Goal: Task Accomplishment & Management: Use online tool/utility

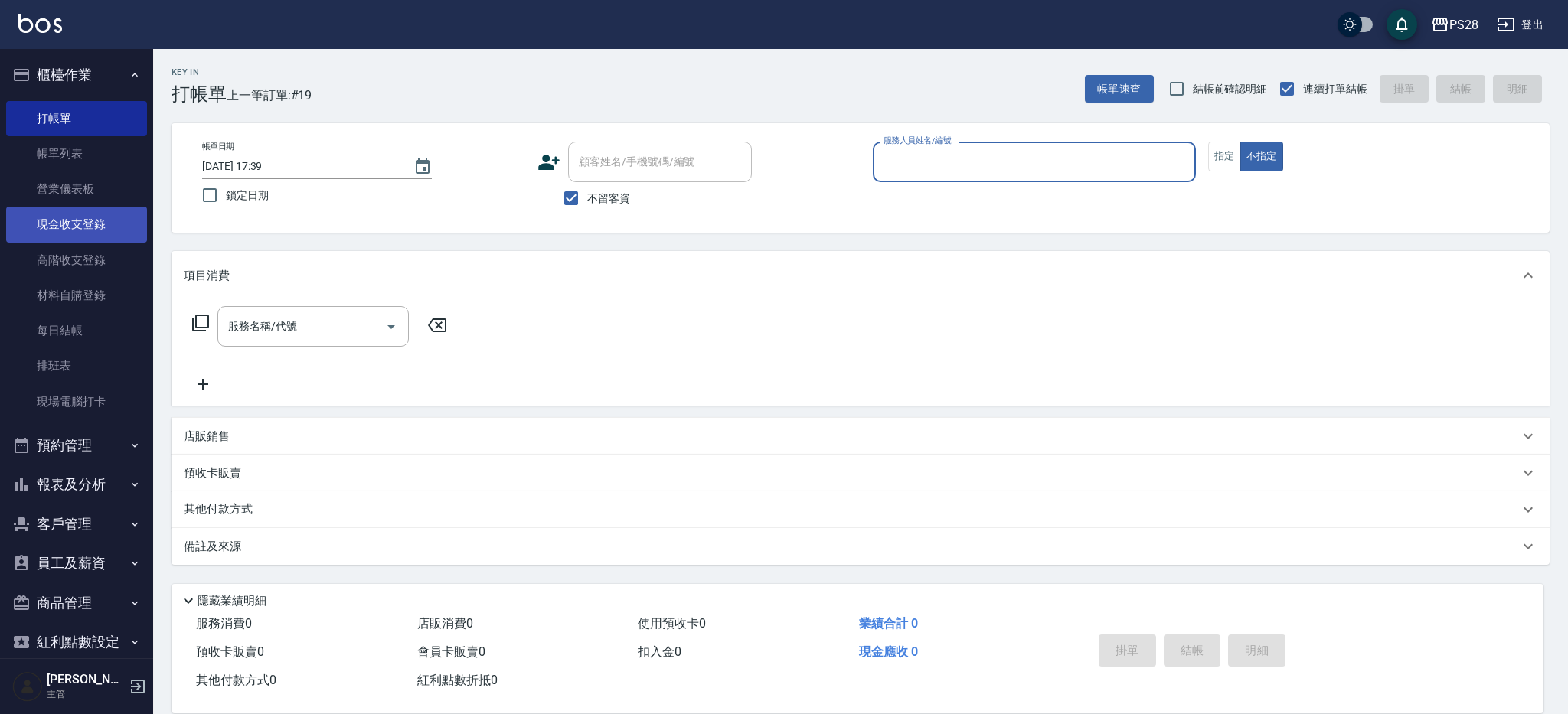
scroll to position [32, 0]
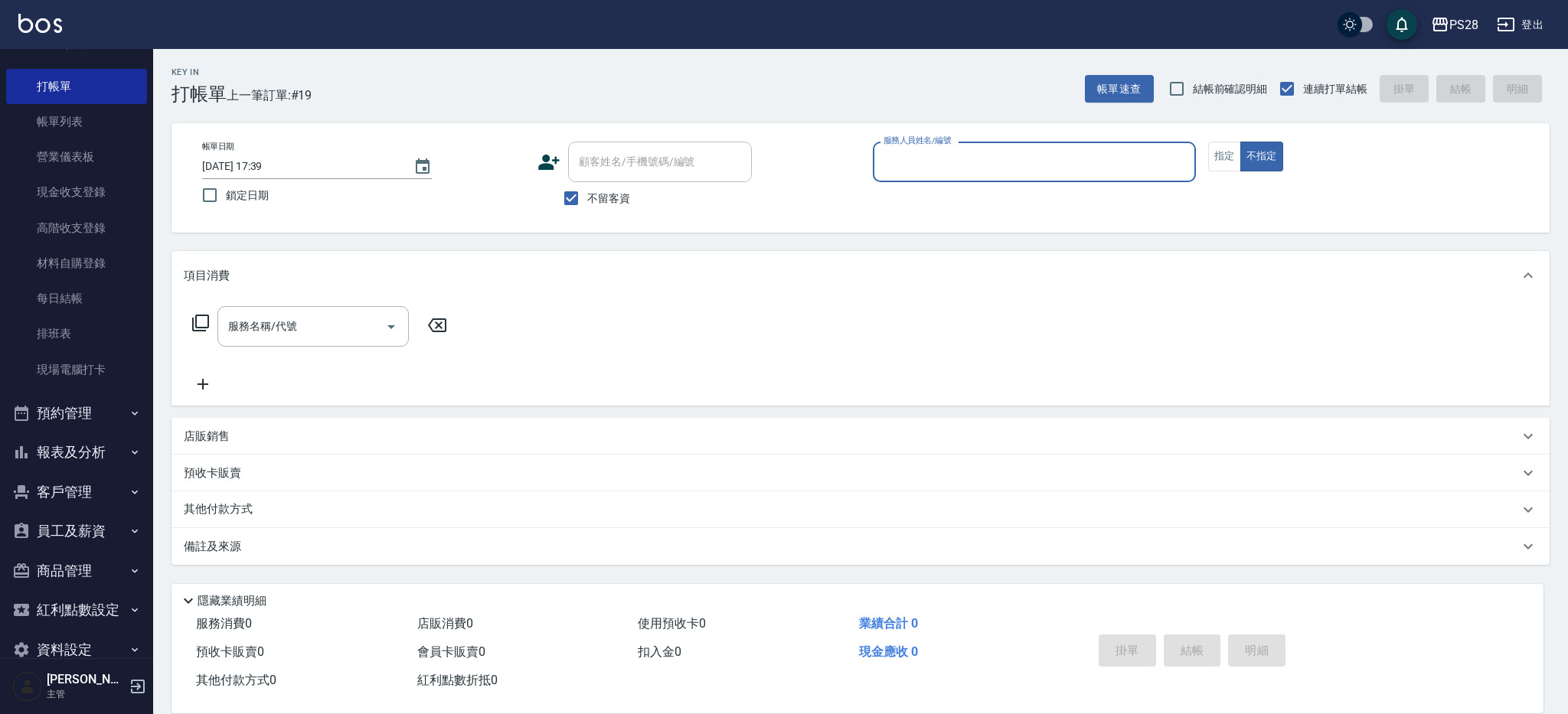
type input "ㄞ"
type input "Sandy-9"
type button "false"
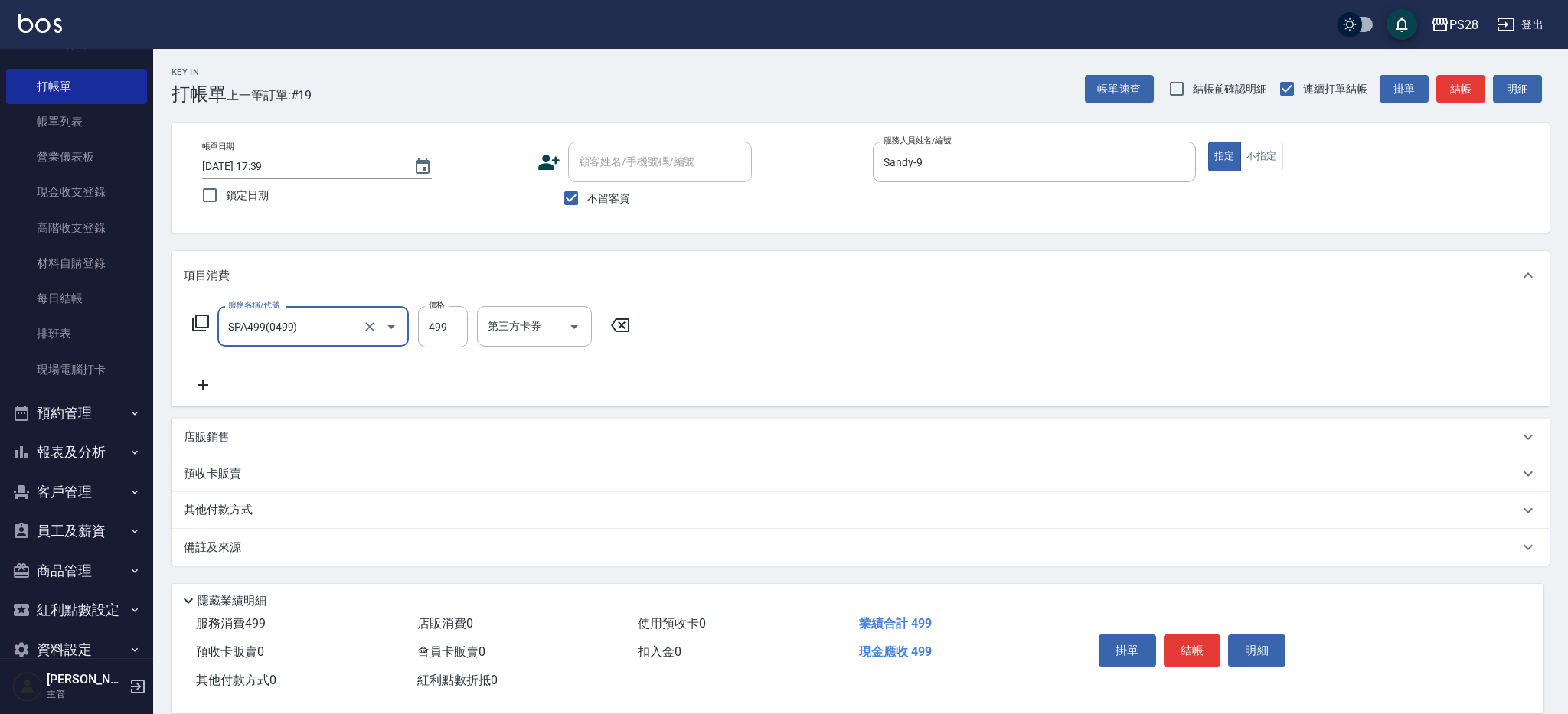
type input "SPA499(0499)"
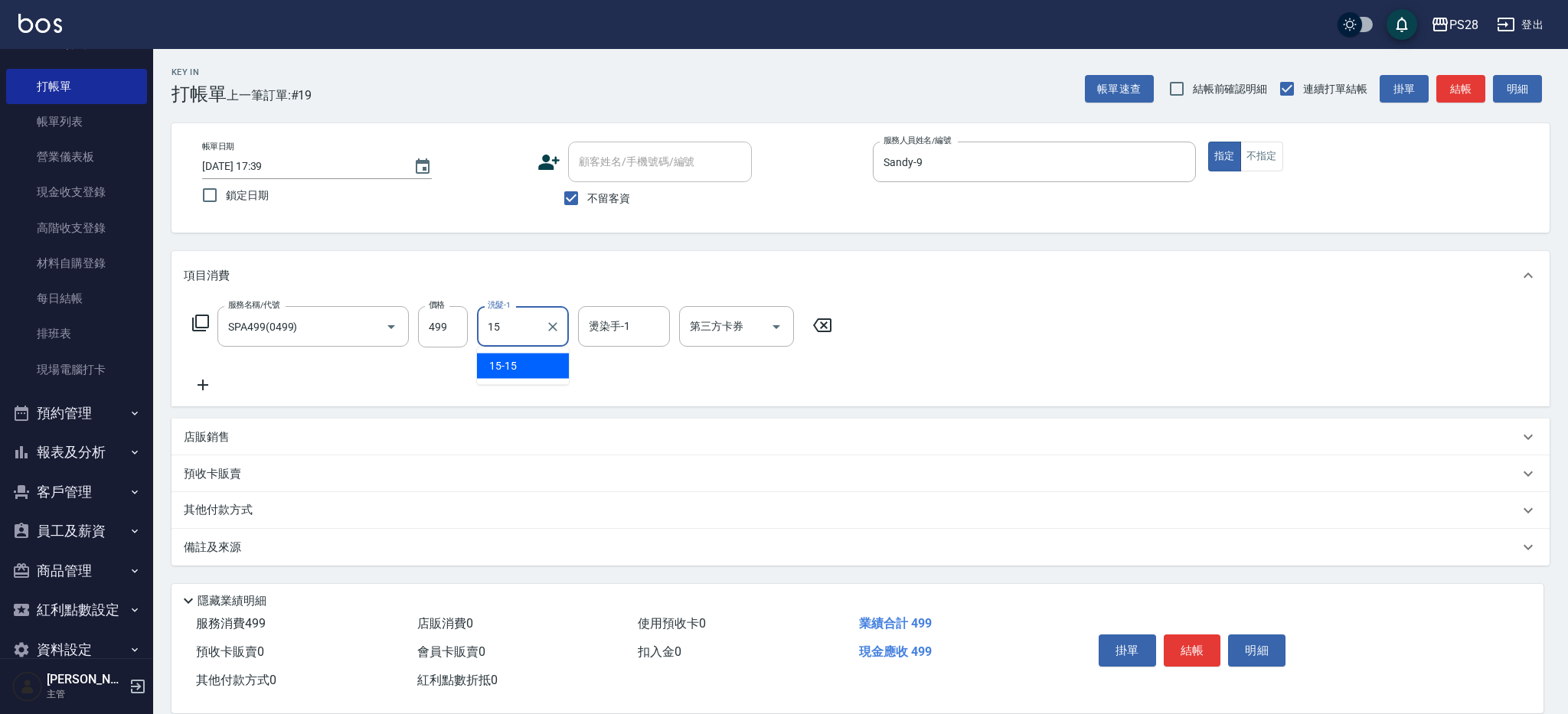
type input "15-15"
click at [1192, 660] on button "結帳" at bounding box center [1192, 650] width 57 height 32
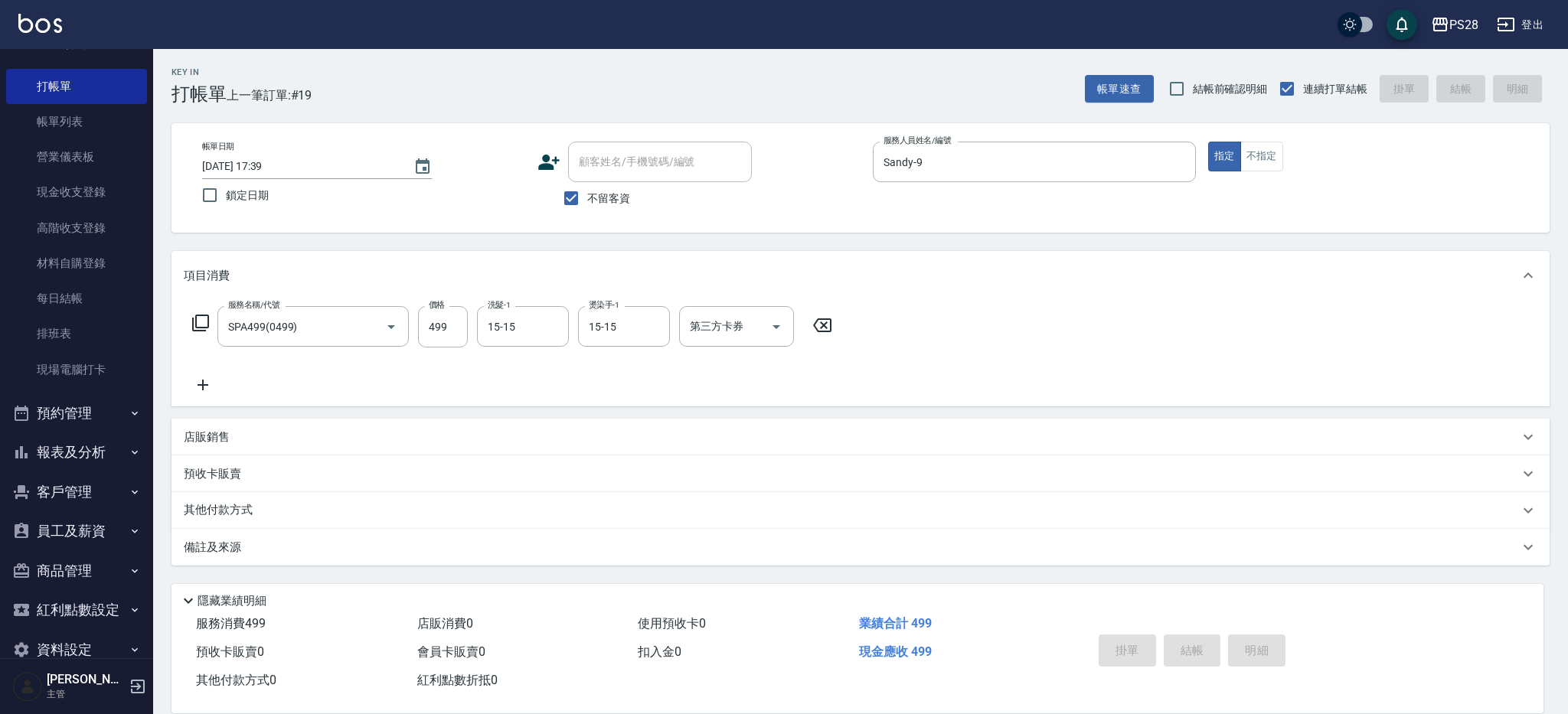
type input "[DATE] 21:04"
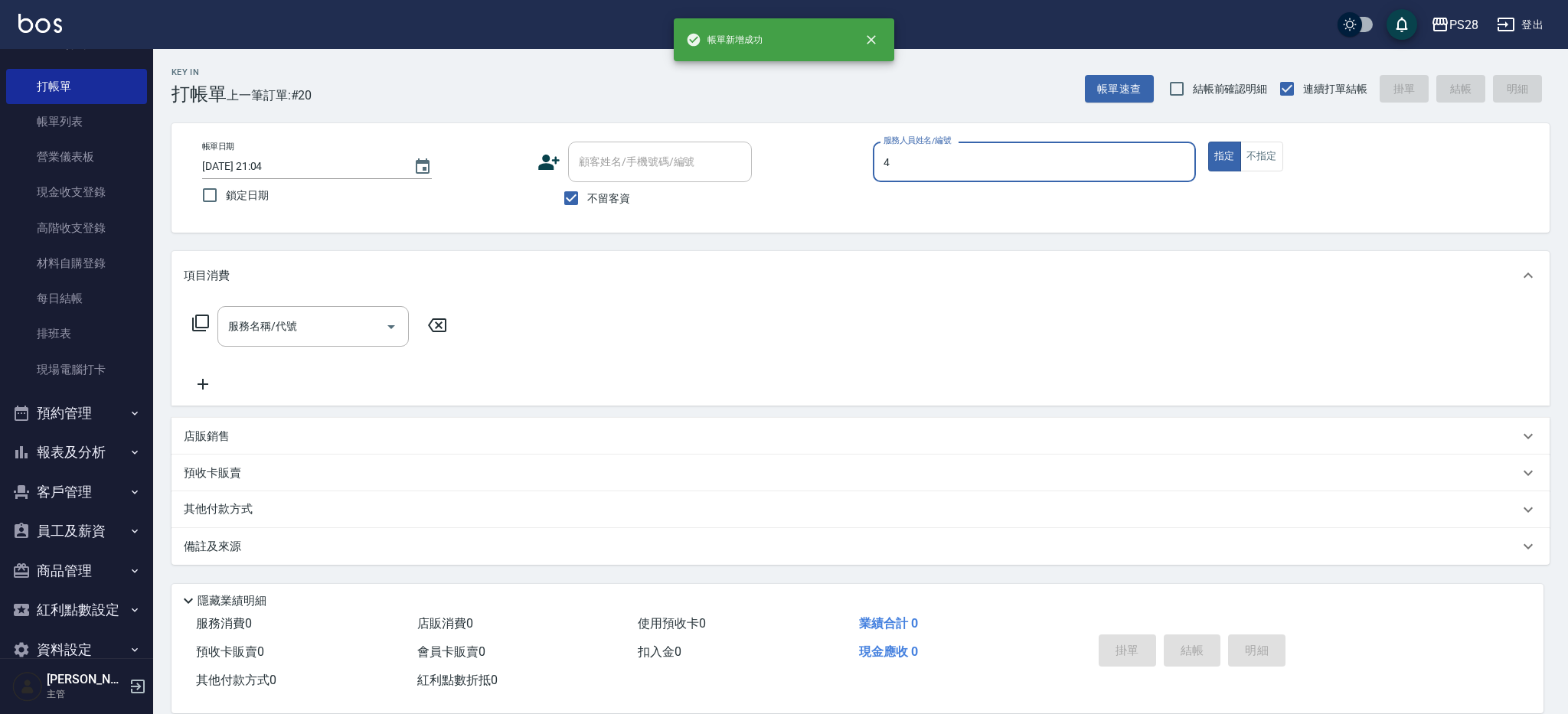
type input "NITA-4"
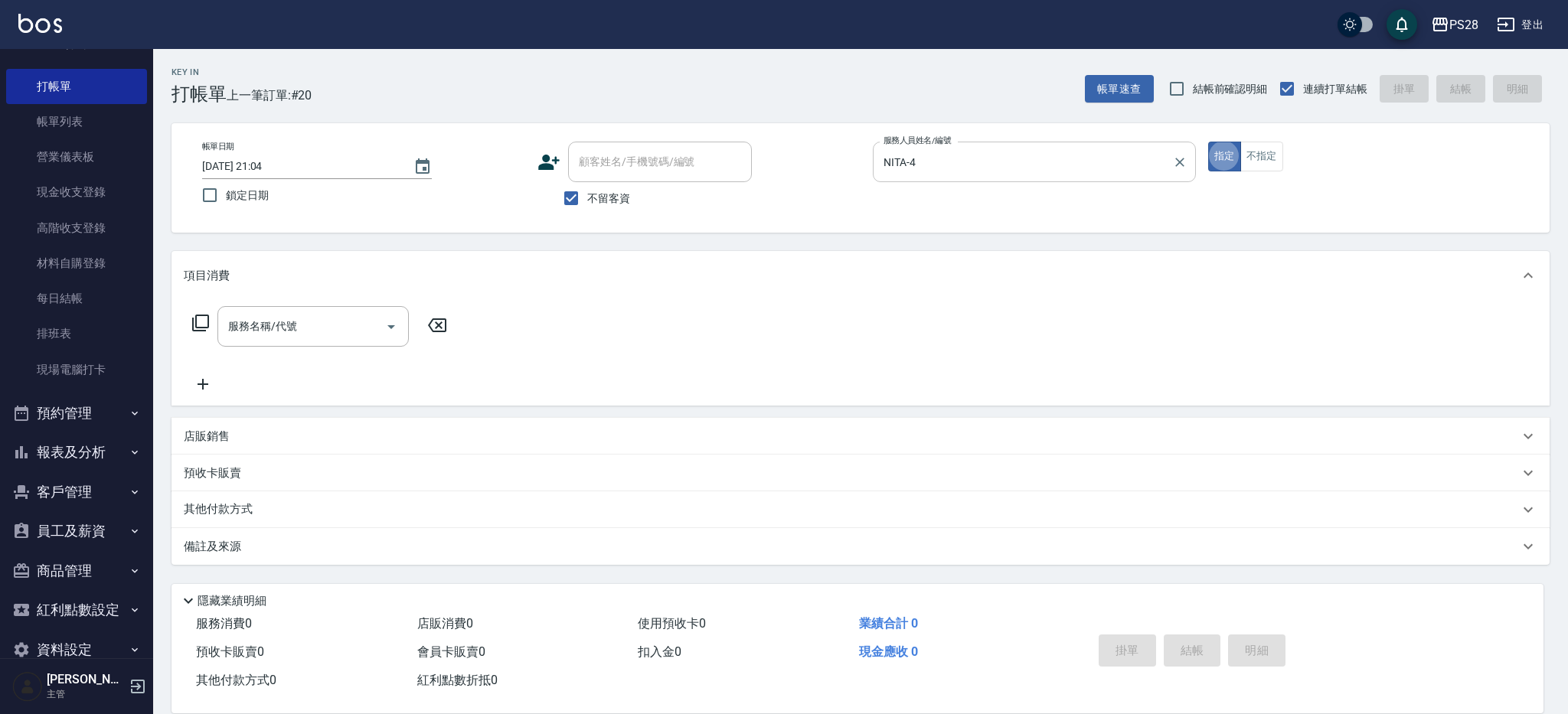
type button "true"
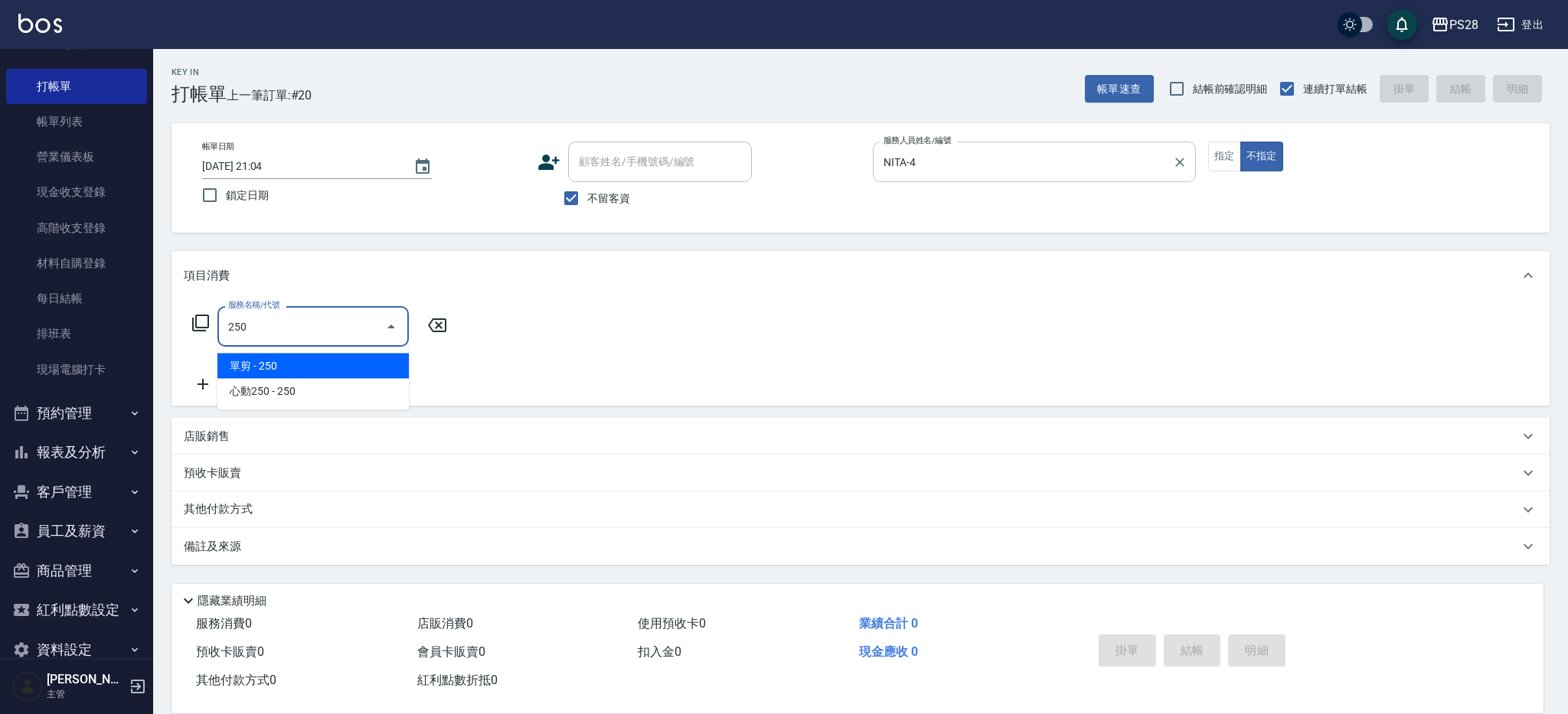
type input "單剪(250)"
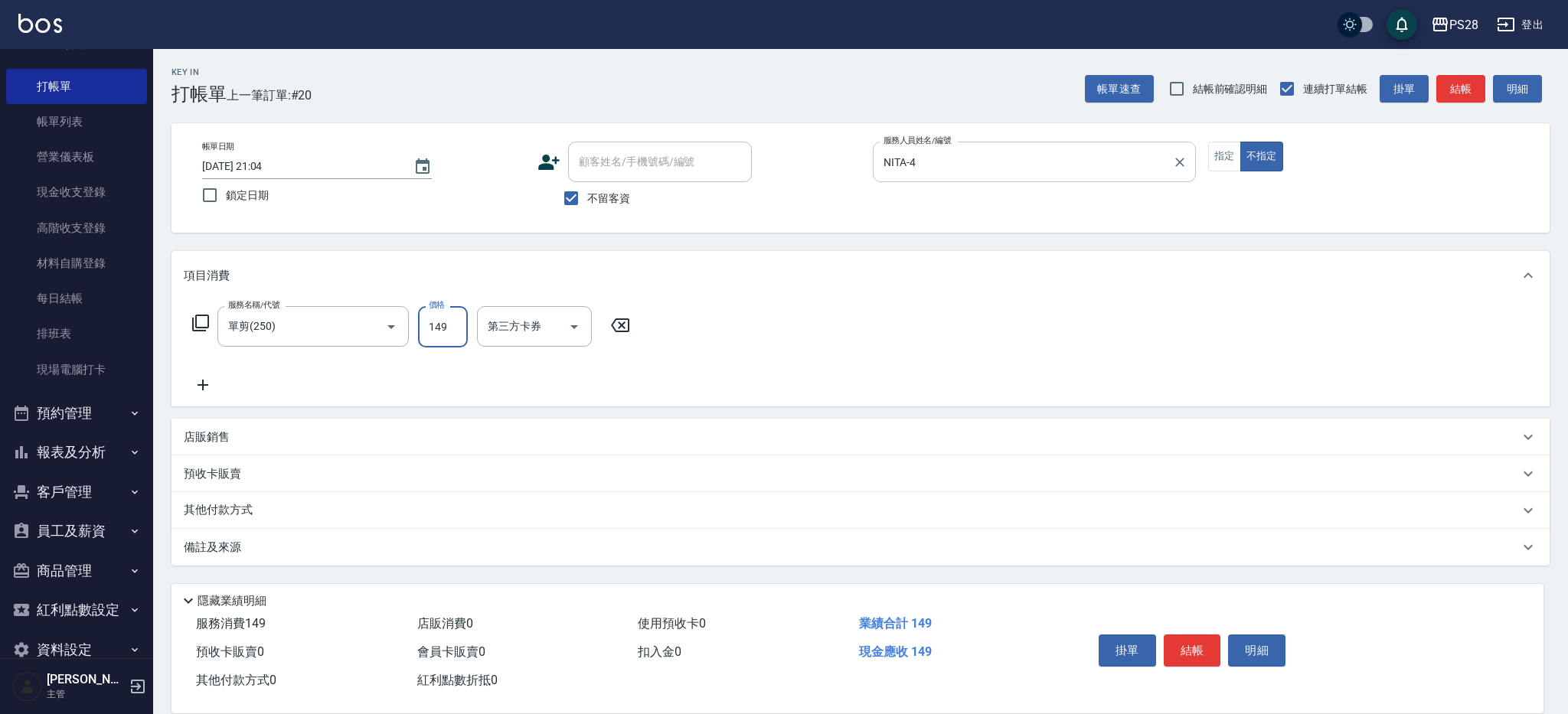
type input "149"
click at [1206, 643] on button "結帳" at bounding box center [1192, 650] width 57 height 32
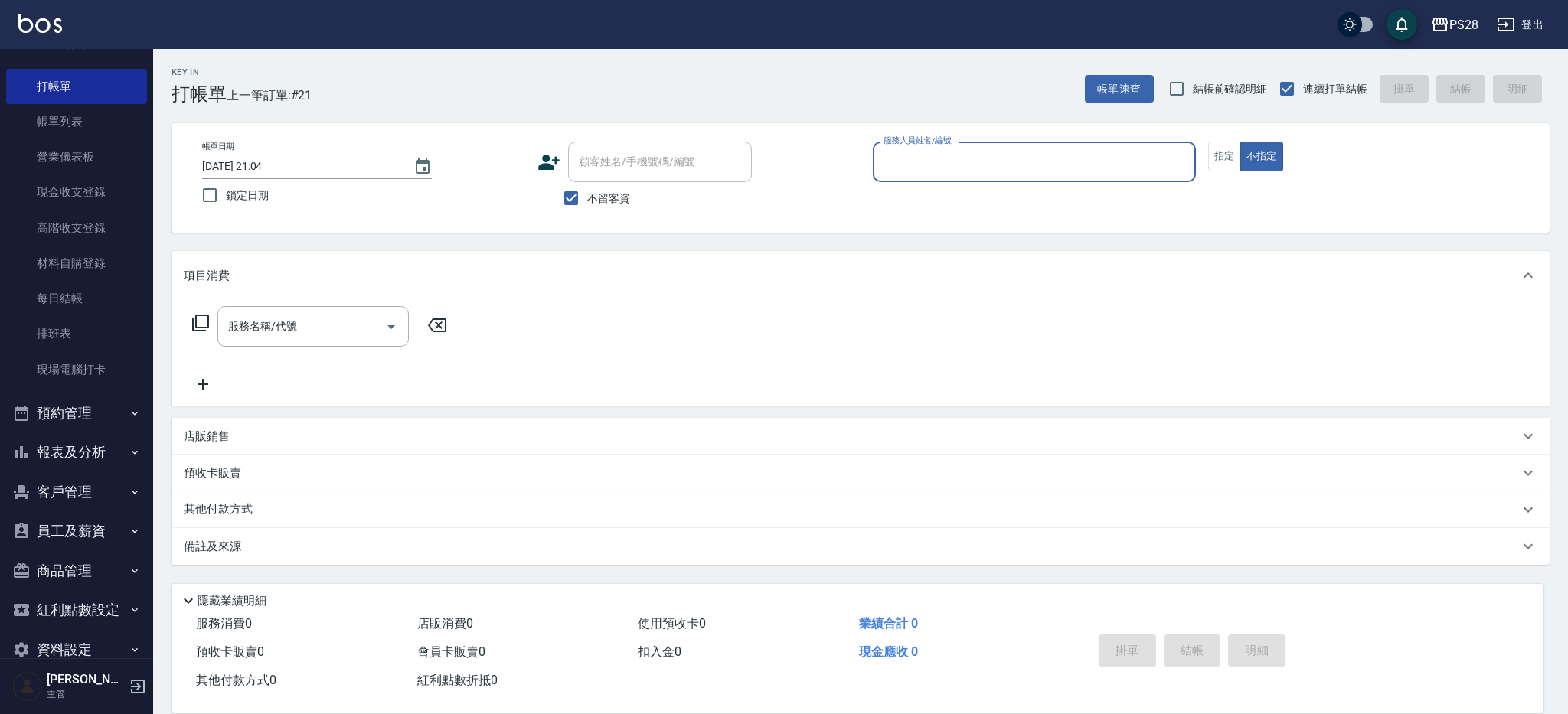
scroll to position [61, 0]
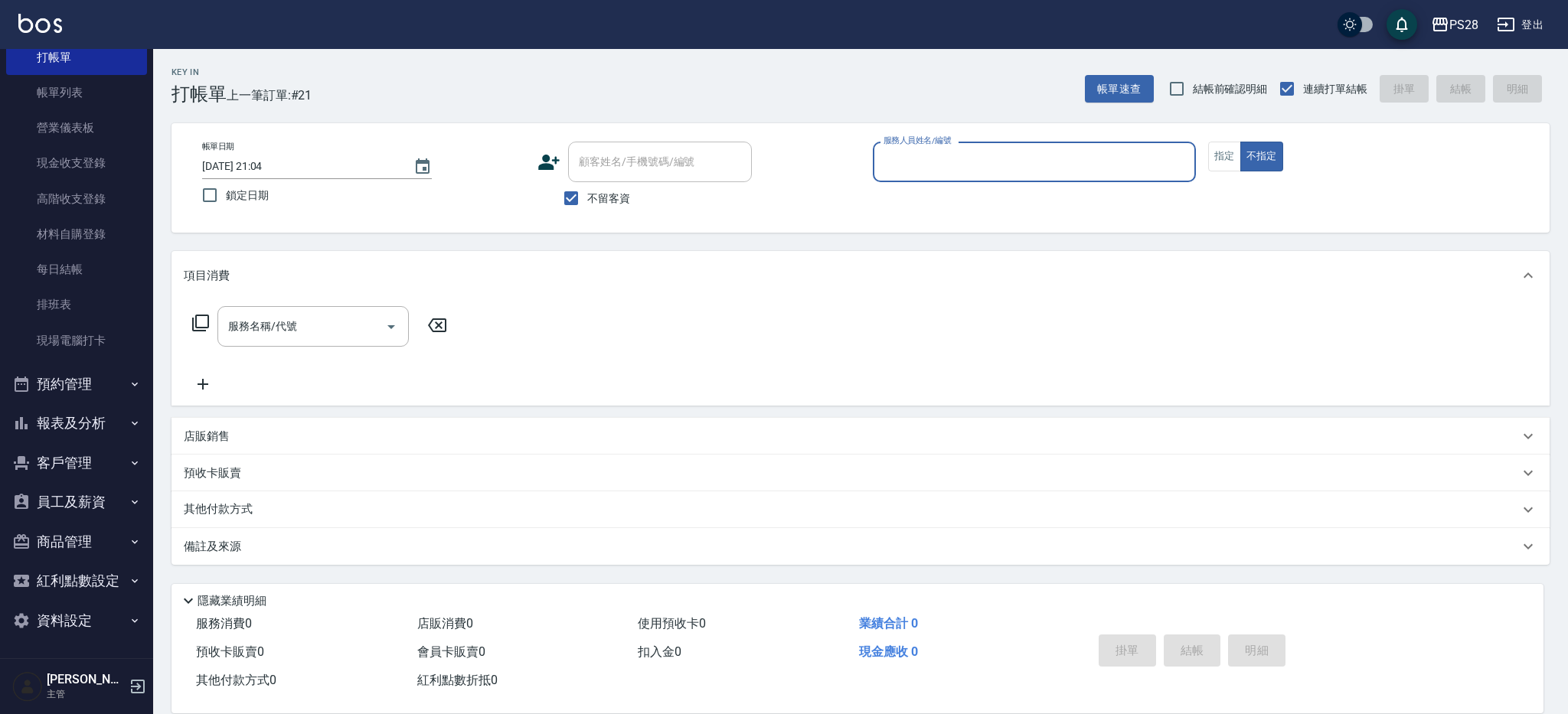
click at [98, 426] on button "報表及分析" at bounding box center [76, 423] width 141 height 40
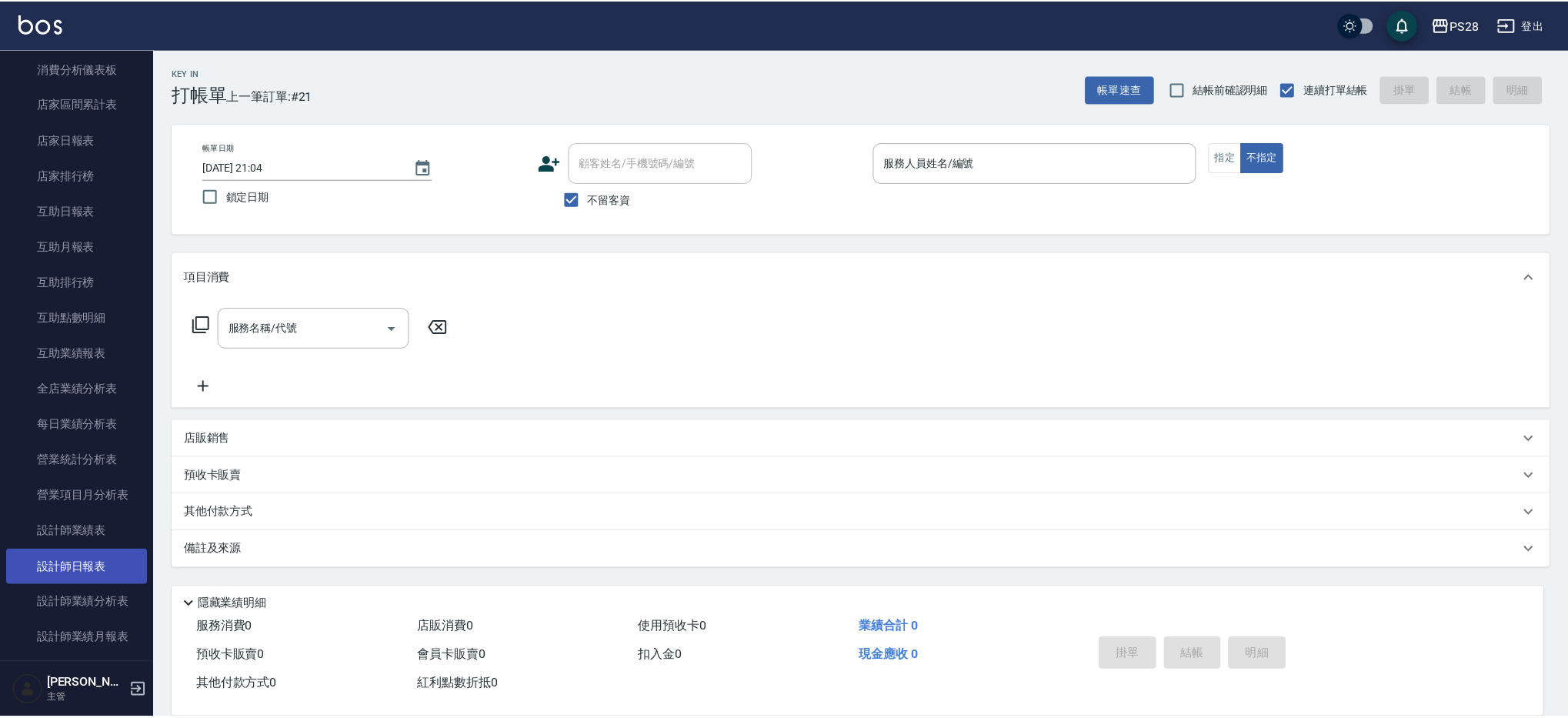
scroll to position [499, 0]
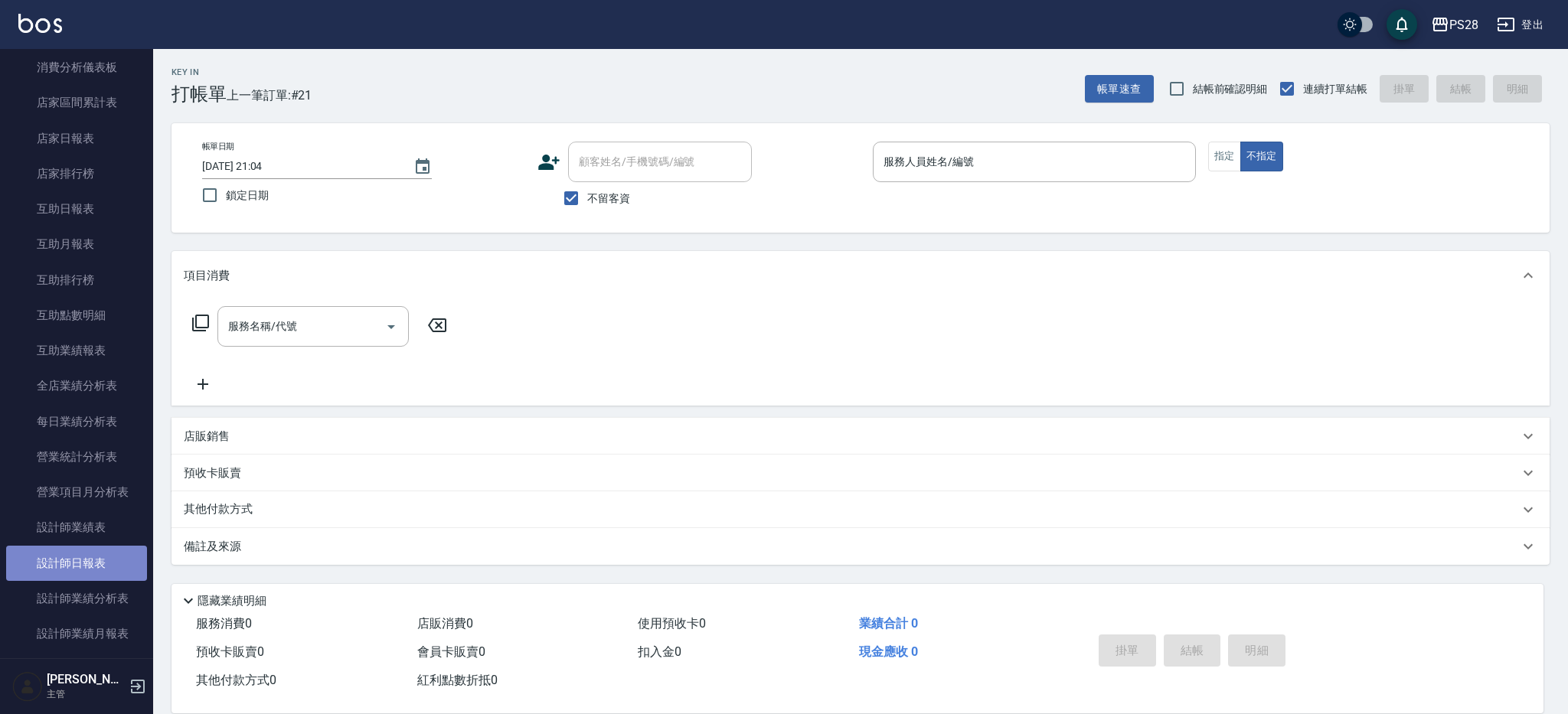
click at [78, 562] on link "設計師日報表" at bounding box center [76, 563] width 141 height 35
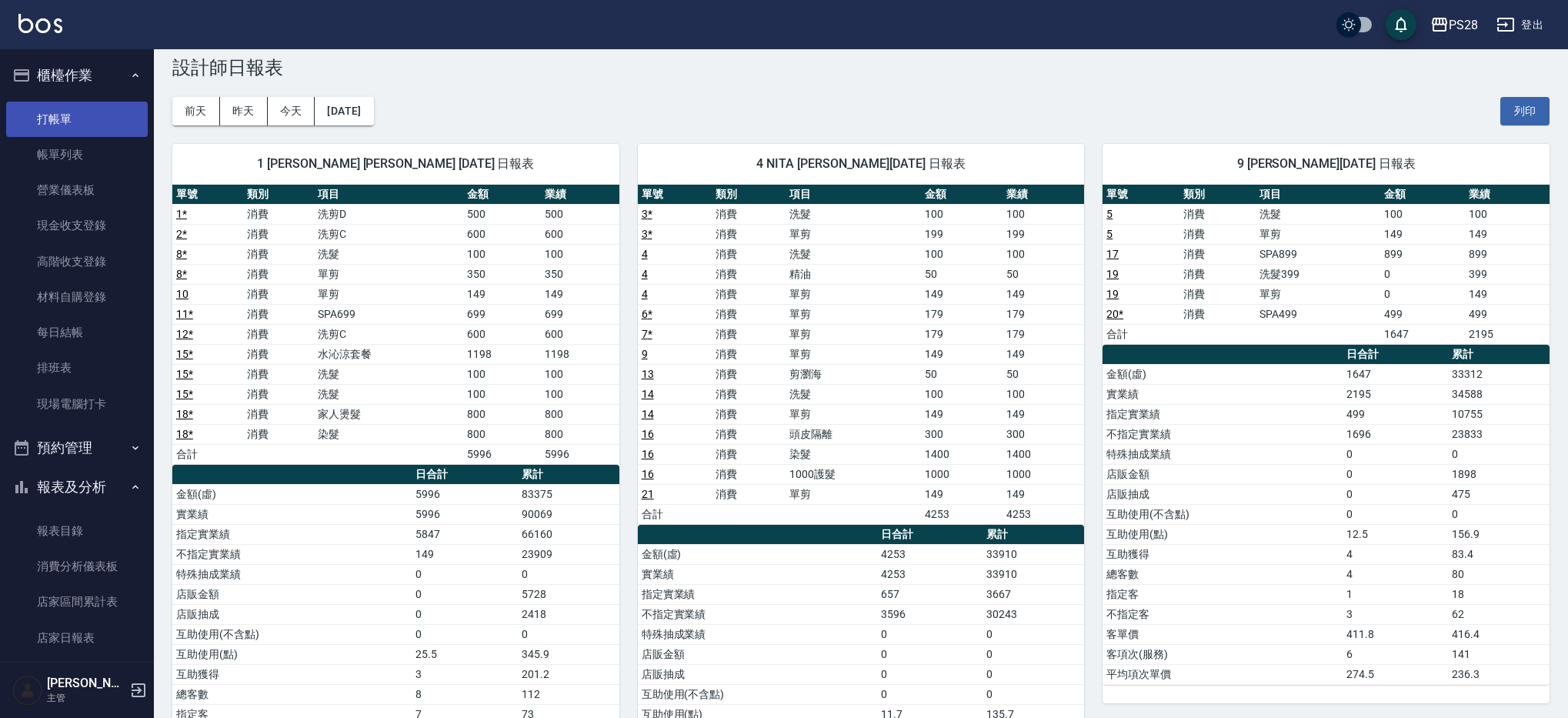
click at [99, 103] on link "打帳單" at bounding box center [76, 119] width 142 height 35
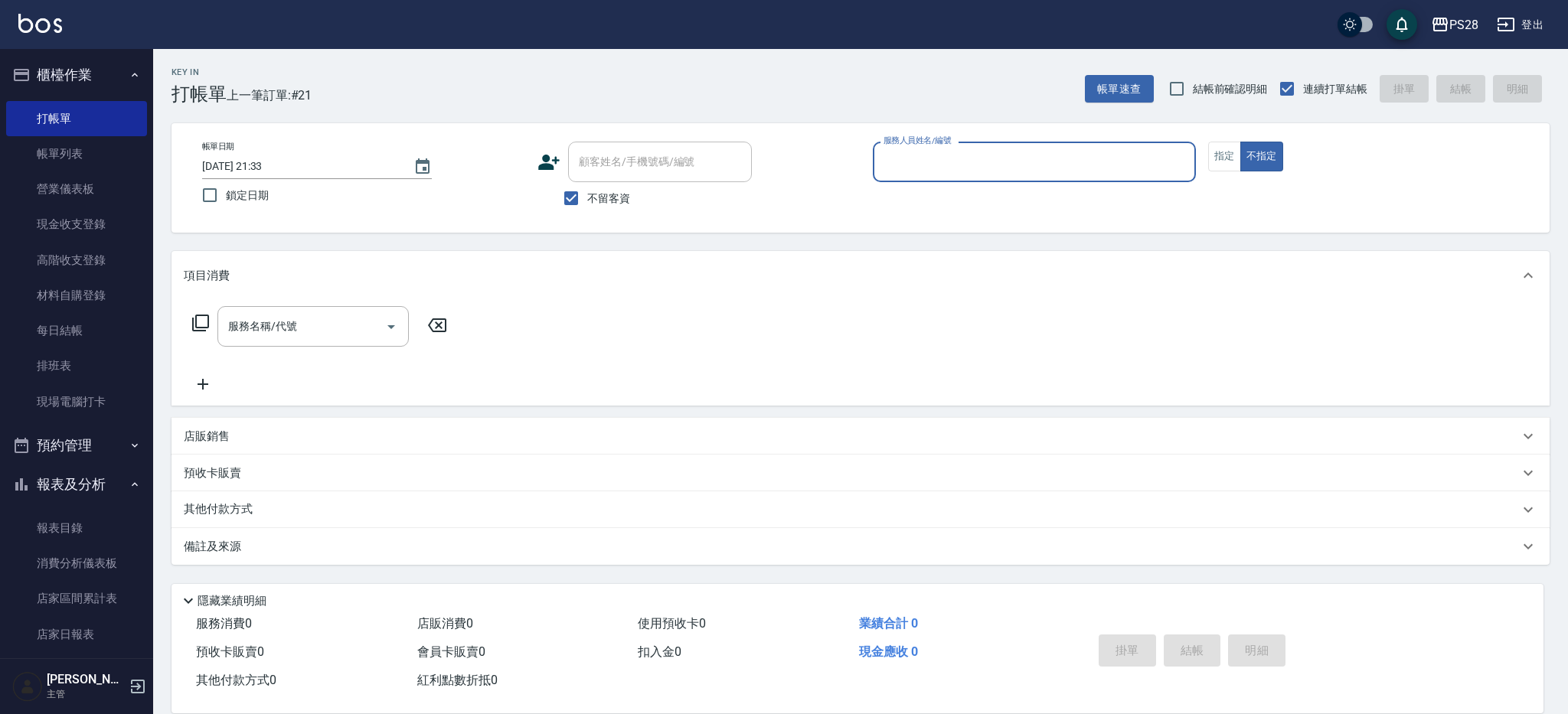
click at [1081, 139] on div "帳單日期 [DATE] 21:33 鎖定日期 顧客姓名/手機號碼/編號 顧客姓名/手機號碼/編號 不留客資 服務人員姓名/編號 服務人員姓名/編號 指定 不指定" at bounding box center [860, 178] width 1378 height 109
click at [1045, 181] on div "服務人員姓名/編號" at bounding box center [1035, 162] width 323 height 41
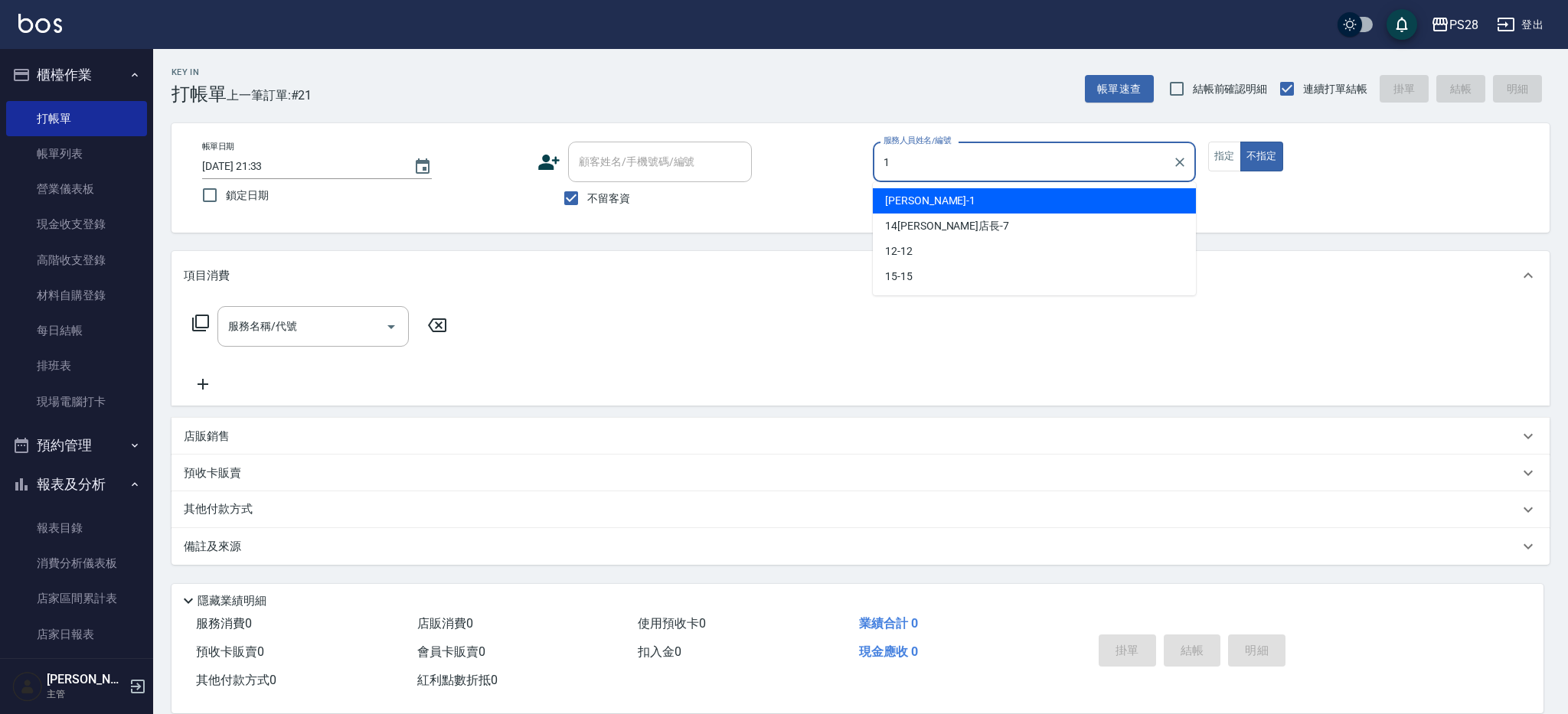
type input "[PERSON_NAME]-1"
type button "false"
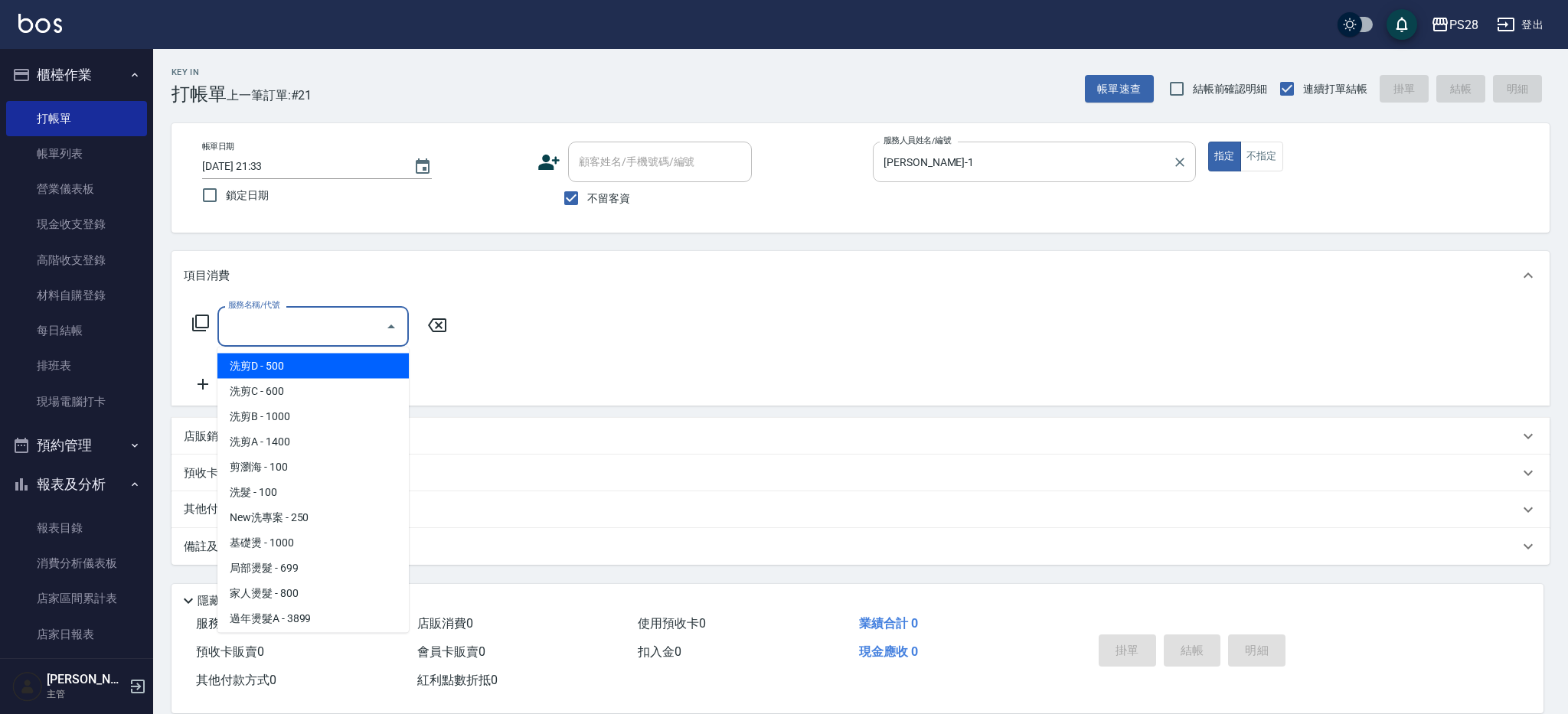
scroll to position [2447, 0]
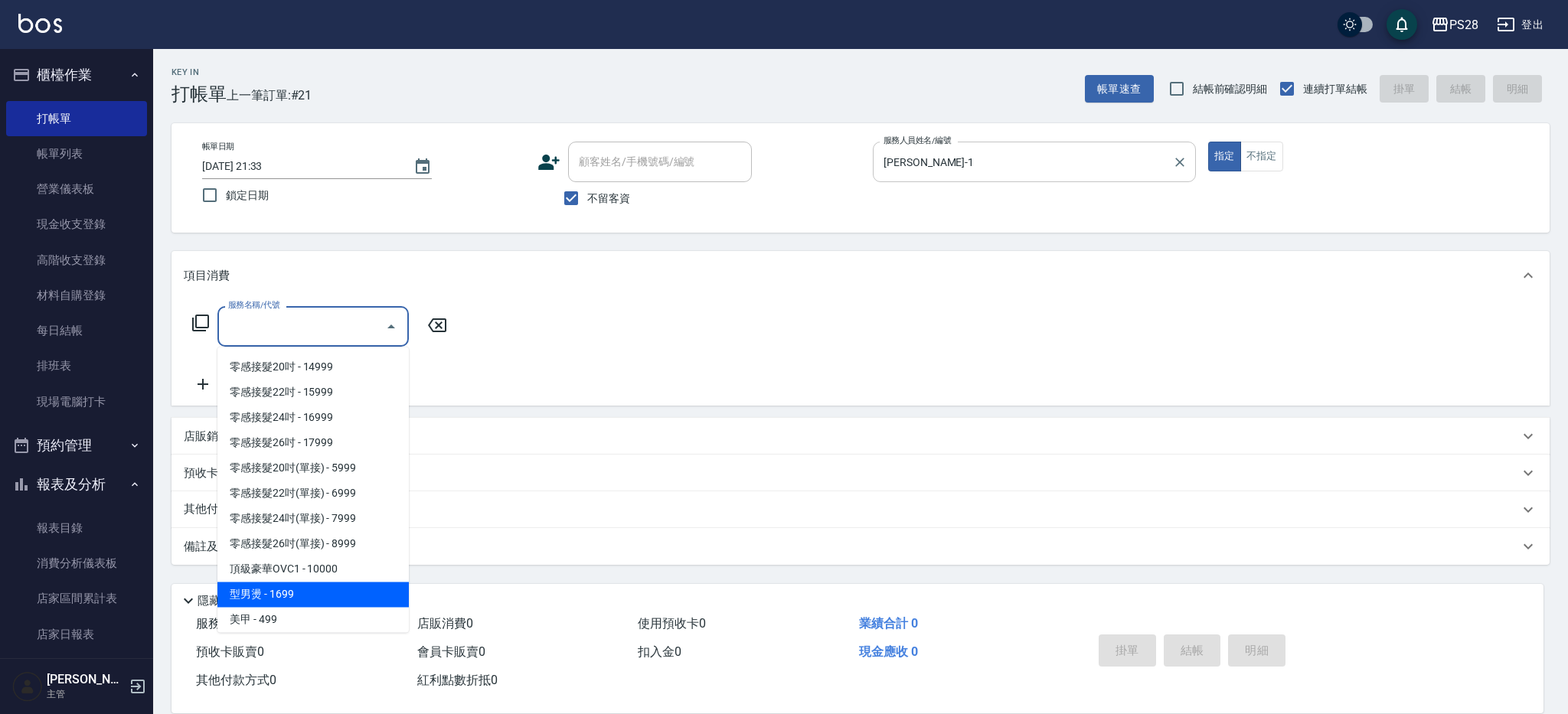
type input "型男燙(21699)"
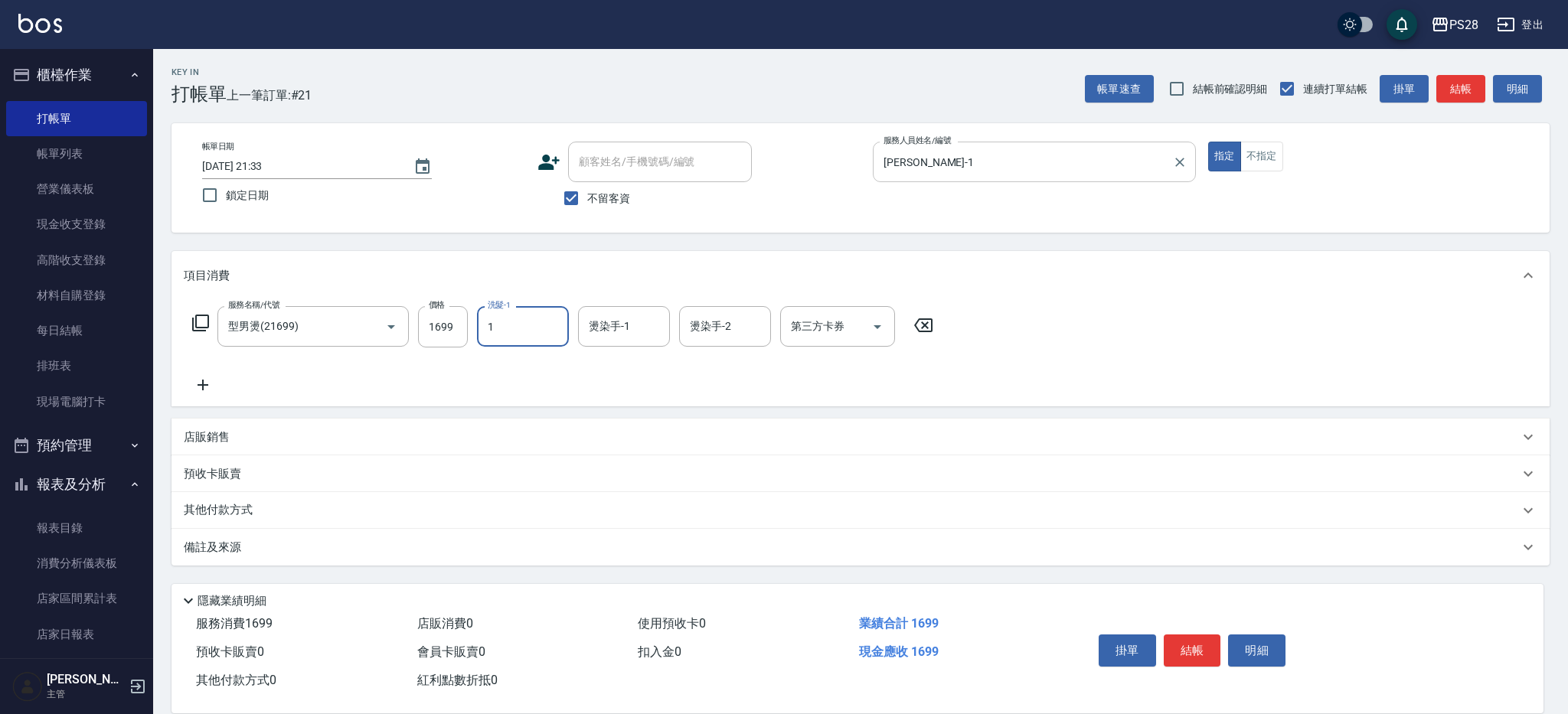
type input "[PERSON_NAME]-1"
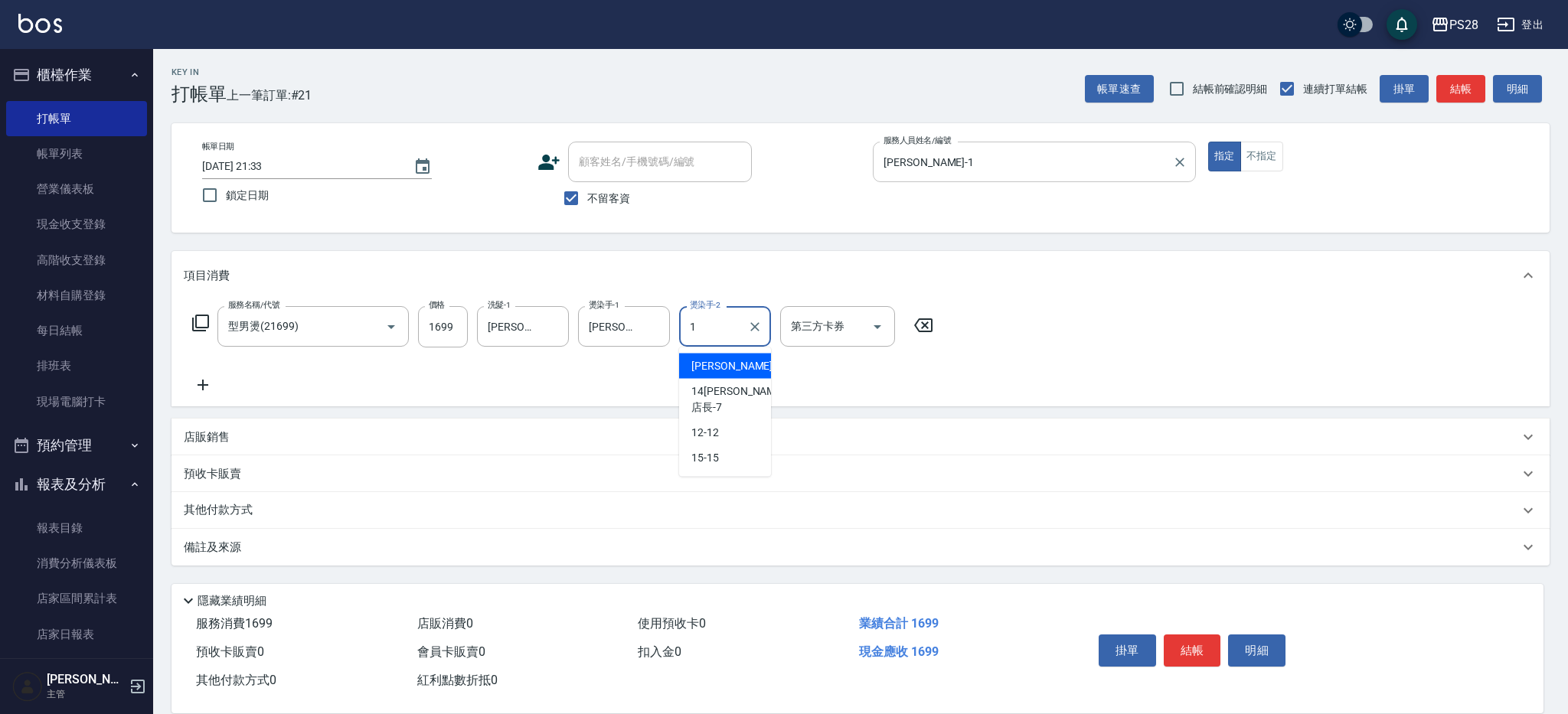
type input "[PERSON_NAME]-1"
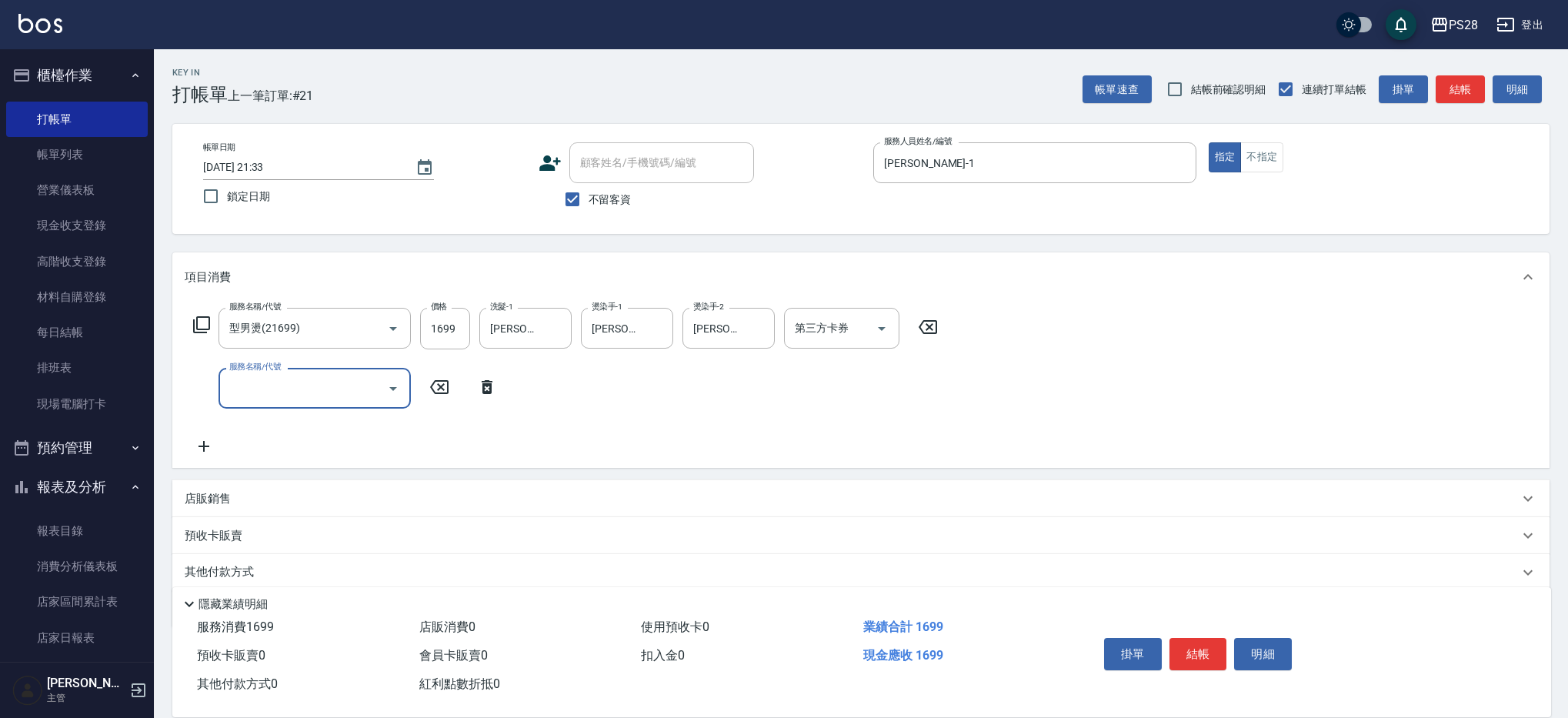
click at [1177, 649] on button "結帳" at bounding box center [1198, 653] width 58 height 32
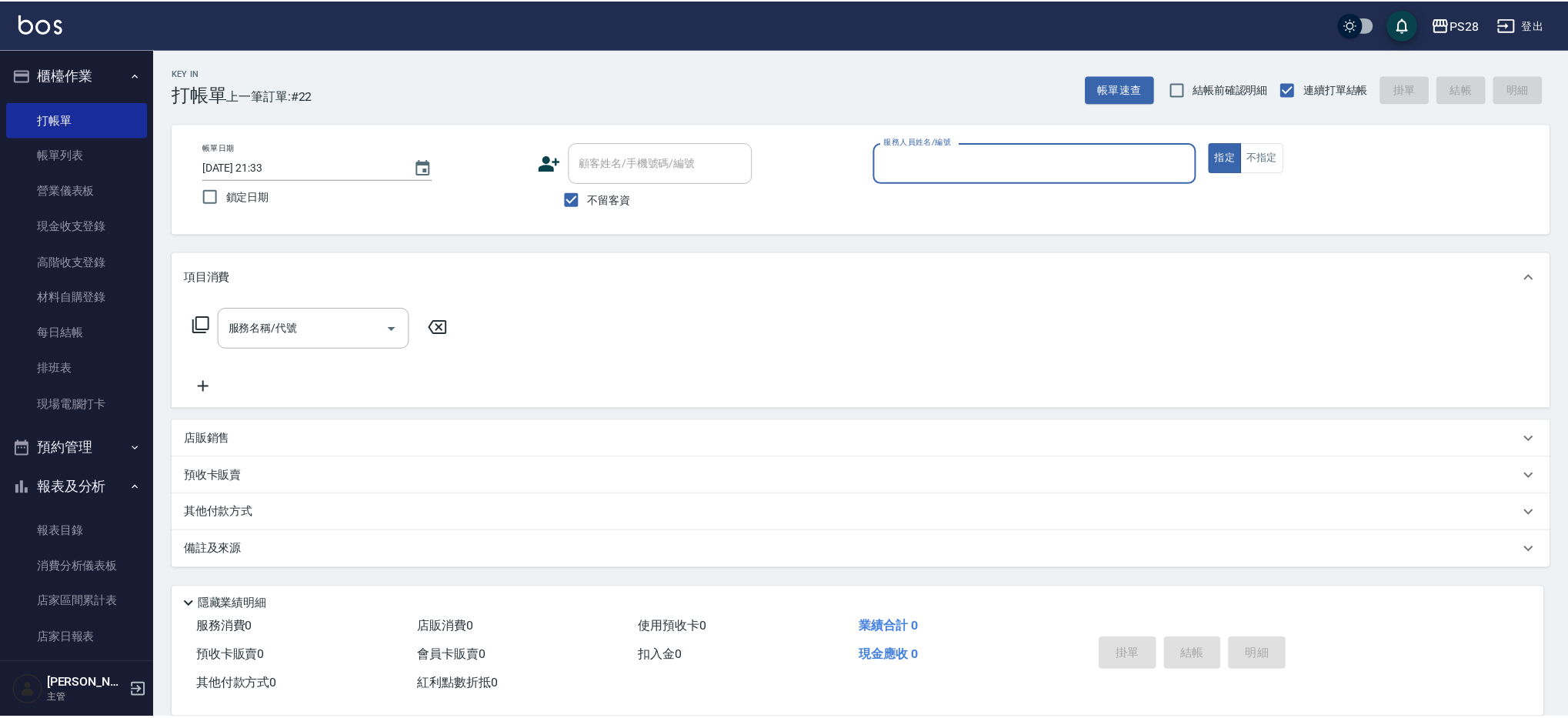
scroll to position [1, 0]
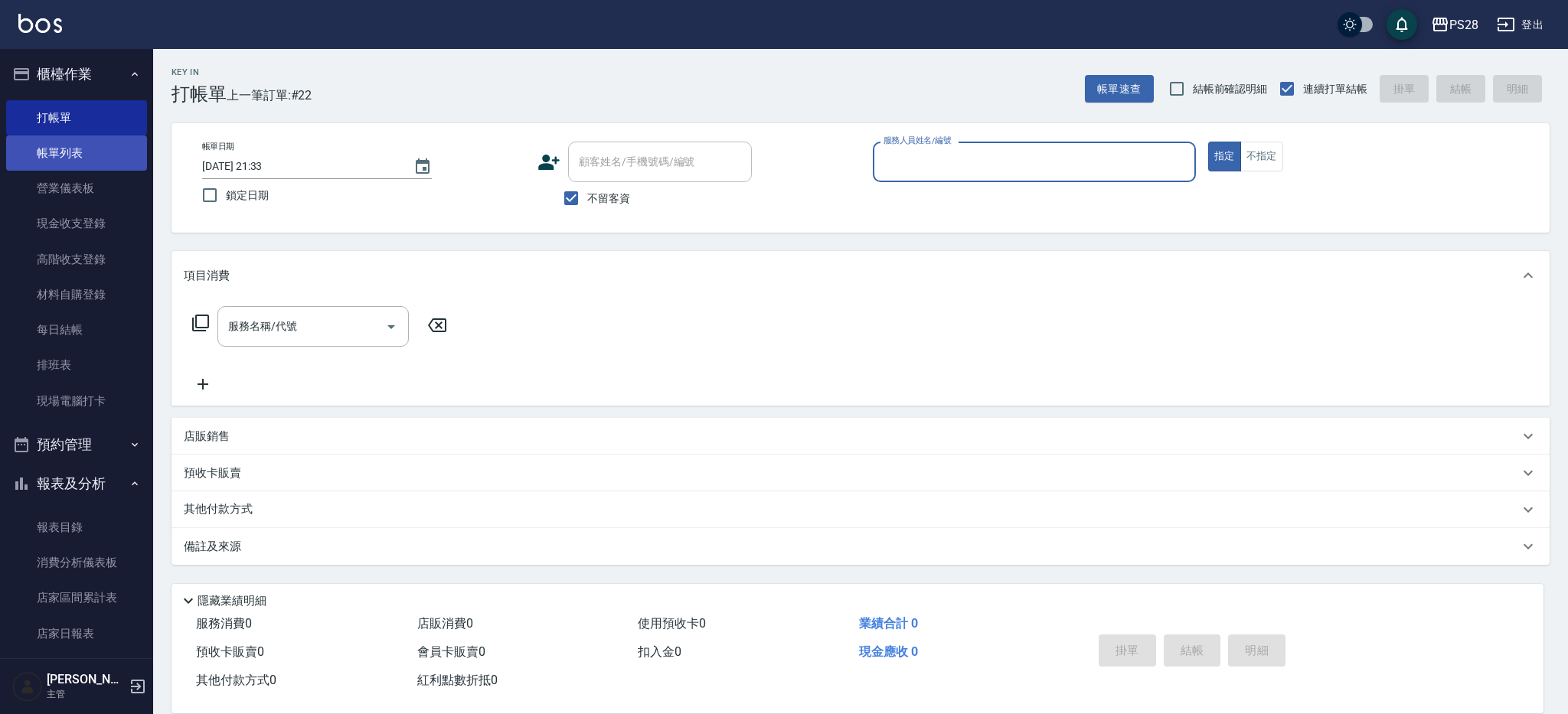
click at [93, 156] on link "帳單列表" at bounding box center [76, 153] width 141 height 35
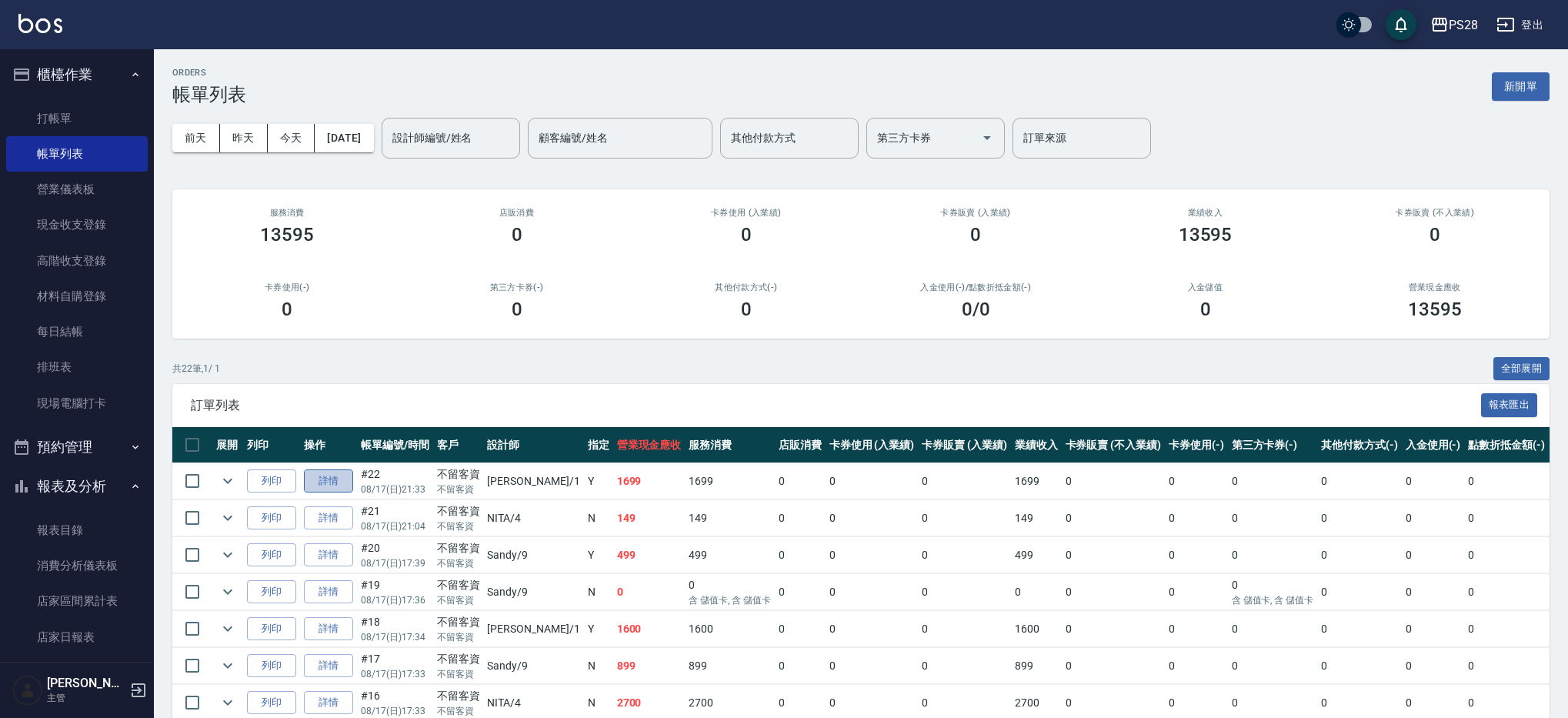
click at [326, 477] on link "詳情" at bounding box center [329, 481] width 49 height 23
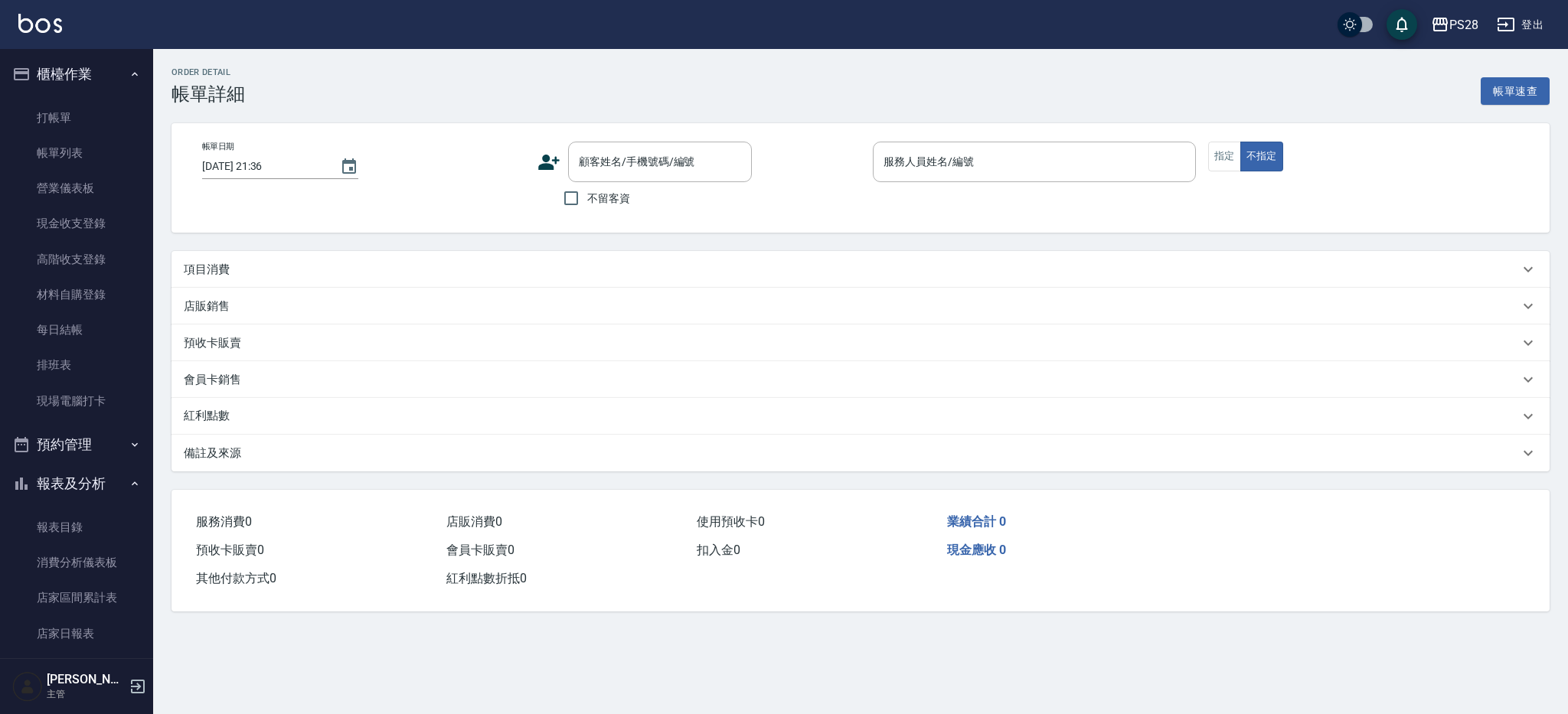
type input "[DATE] 21:33"
checkbox input "true"
type input "[PERSON_NAME]-1"
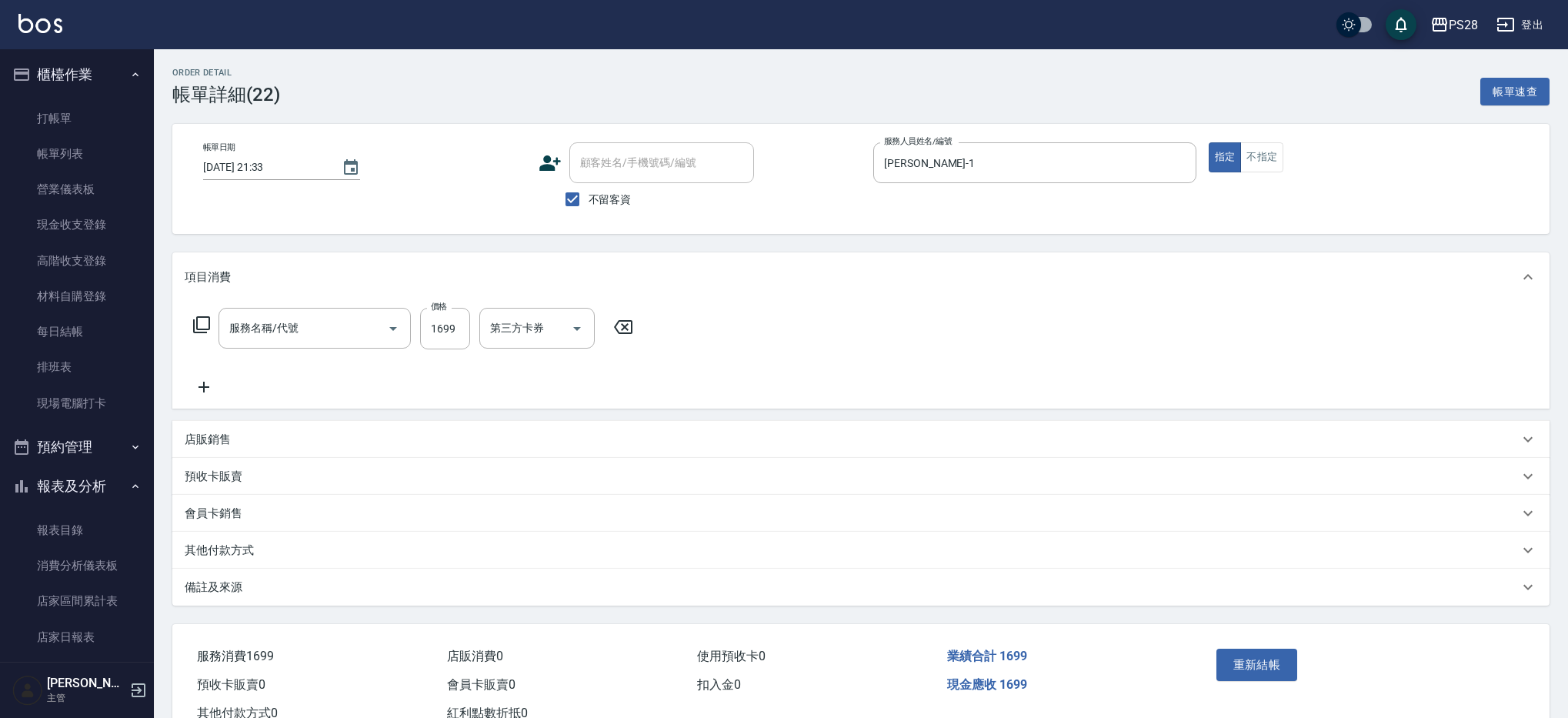
type input "型男燙(21699)"
drag, startPoint x: 883, startPoint y: 325, endPoint x: 881, endPoint y: 338, distance: 13.2
click at [883, 325] on icon "Open" at bounding box center [881, 328] width 19 height 19
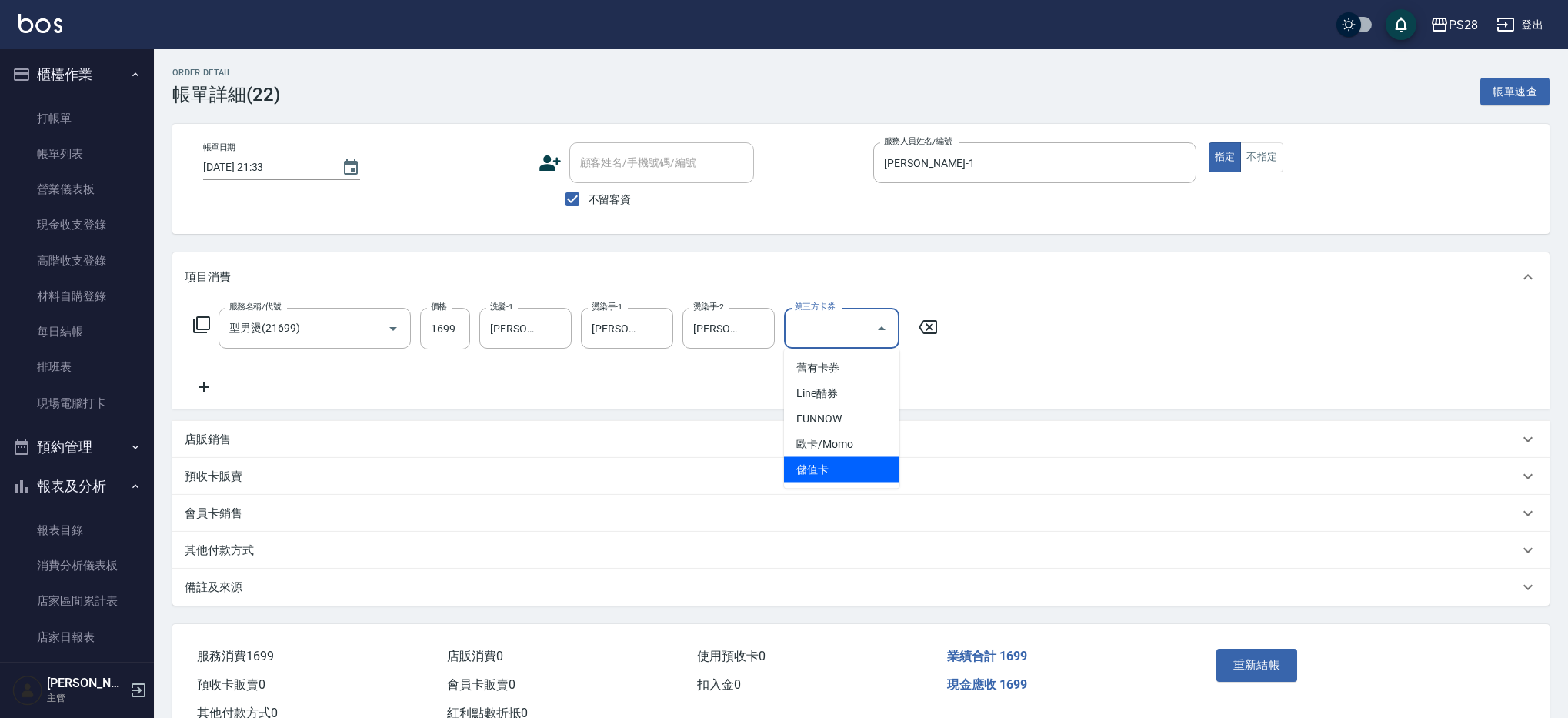
click at [833, 463] on span "儲值卡" at bounding box center [841, 470] width 115 height 25
type input "儲值卡"
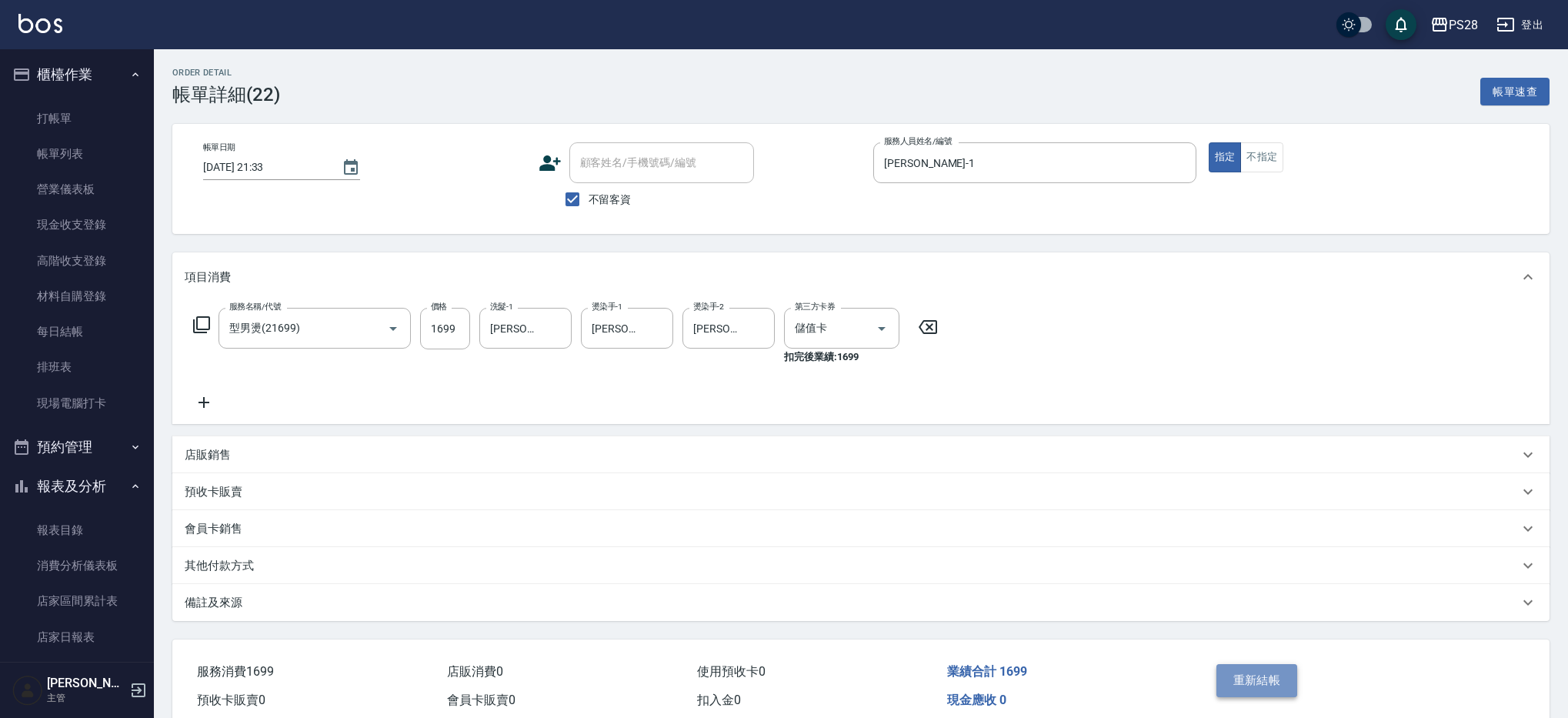
click at [1262, 670] on button "重新結帳" at bounding box center [1257, 680] width 81 height 32
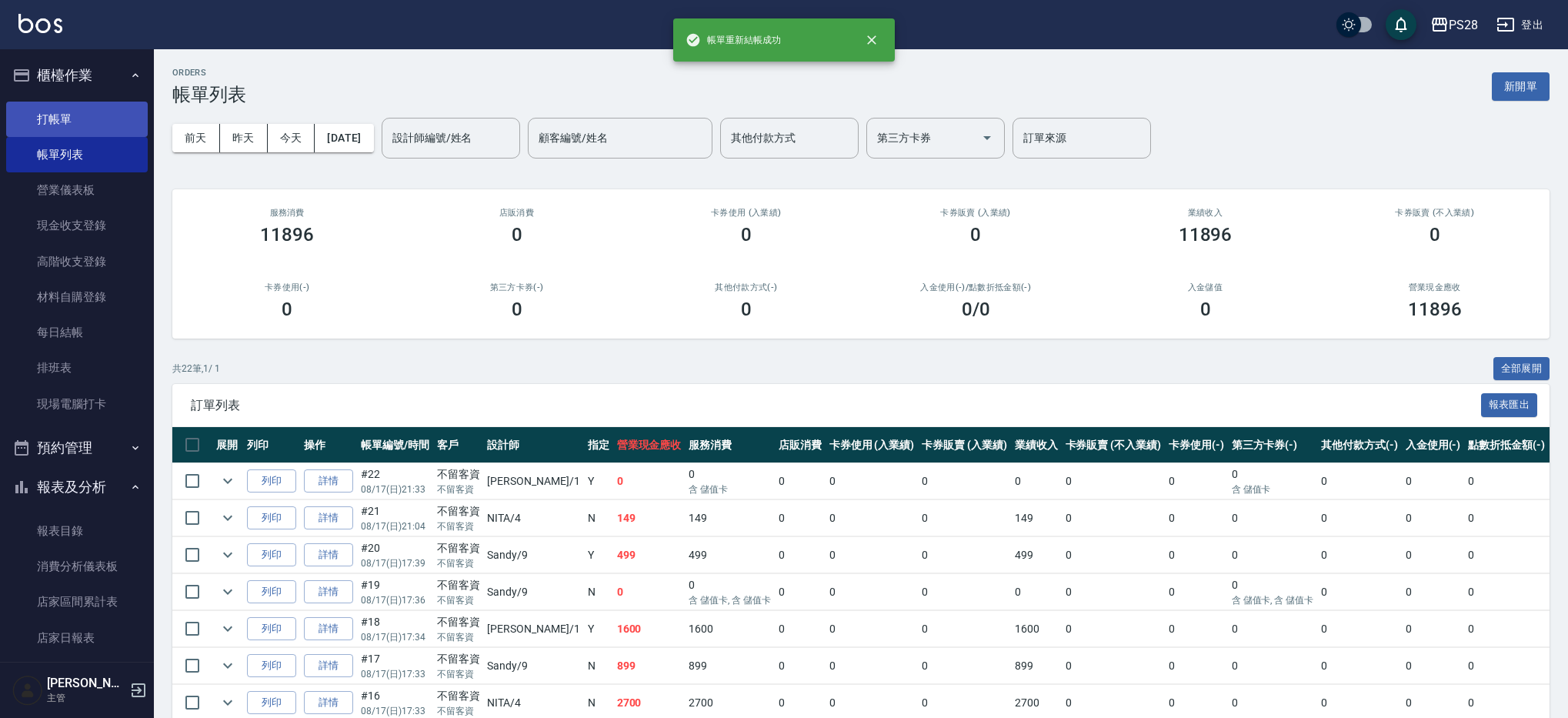
click at [67, 118] on link "打帳單" at bounding box center [76, 119] width 142 height 35
